Goal: Check status: Check status

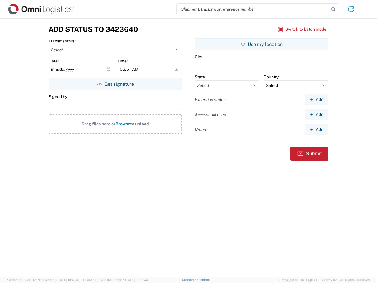
click at [253, 9] on input "search" at bounding box center [253, 9] width 153 height 11
click at [334, 9] on icon at bounding box center [333, 9] width 8 height 8
click at [351, 9] on icon at bounding box center [351, 8] width 9 height 9
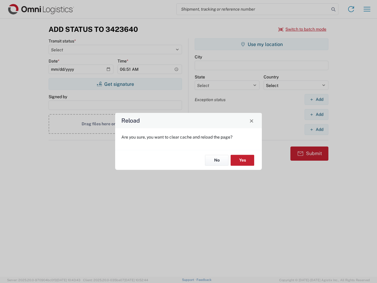
click at [367, 9] on div "Reload Are you sure, you want to clear cache and reload the page? No Yes" at bounding box center [188, 141] width 377 height 283
click at [303, 29] on div "Reload Are you sure, you want to clear cache and reload the page? No Yes" at bounding box center [188, 141] width 377 height 283
click at [115, 84] on div "Reload Are you sure, you want to clear cache and reload the page? No Yes" at bounding box center [188, 141] width 377 height 283
click at [262, 44] on div "Reload Are you sure, you want to clear cache and reload the page? No Yes" at bounding box center [188, 141] width 377 height 283
click at [317, 99] on div "Reload Are you sure, you want to clear cache and reload the page? No Yes" at bounding box center [188, 141] width 377 height 283
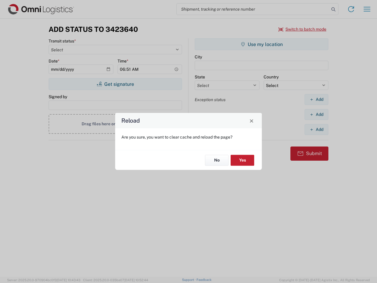
click at [317, 114] on div "Reload Are you sure, you want to clear cache and reload the page? No Yes" at bounding box center [188, 141] width 377 height 283
click at [317, 129] on div "Reload Are you sure, you want to clear cache and reload the page? No Yes" at bounding box center [188, 141] width 377 height 283
